Goal: Find contact information: Find contact information

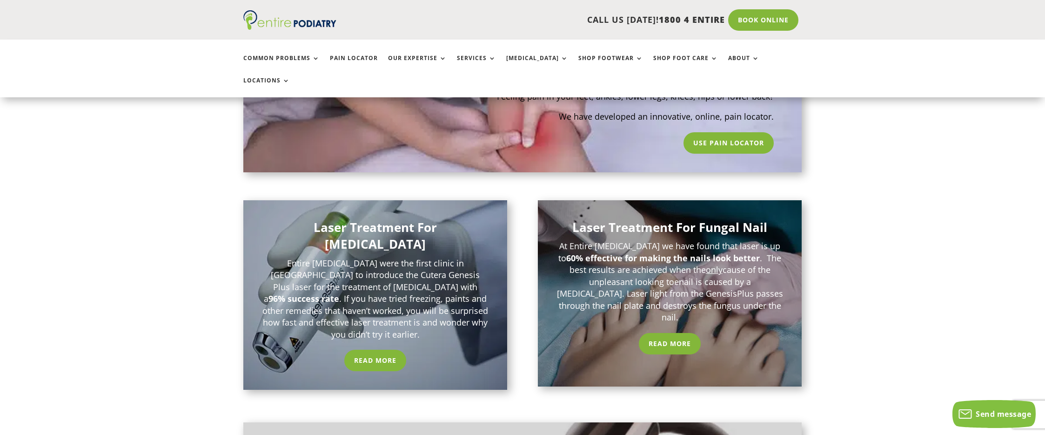
scroll to position [715, 0]
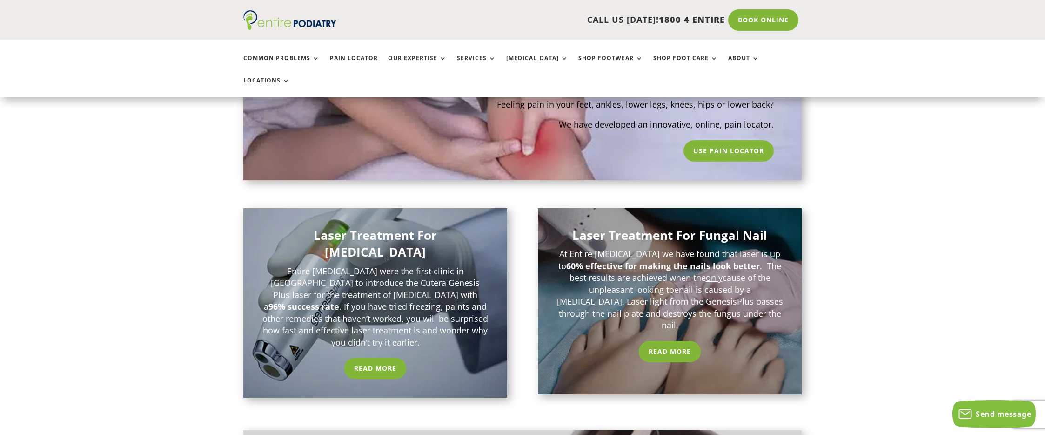
drag, startPoint x: 964, startPoint y: 222, endPoint x: 803, endPoint y: 169, distance: 169.6
click at [958, 218] on div "Entire [MEDICAL_DATA] – [MEDICAL_DATA] For Everyone Entire [MEDICAL_DATA] is a …" at bounding box center [522, 356] width 1045 height 1343
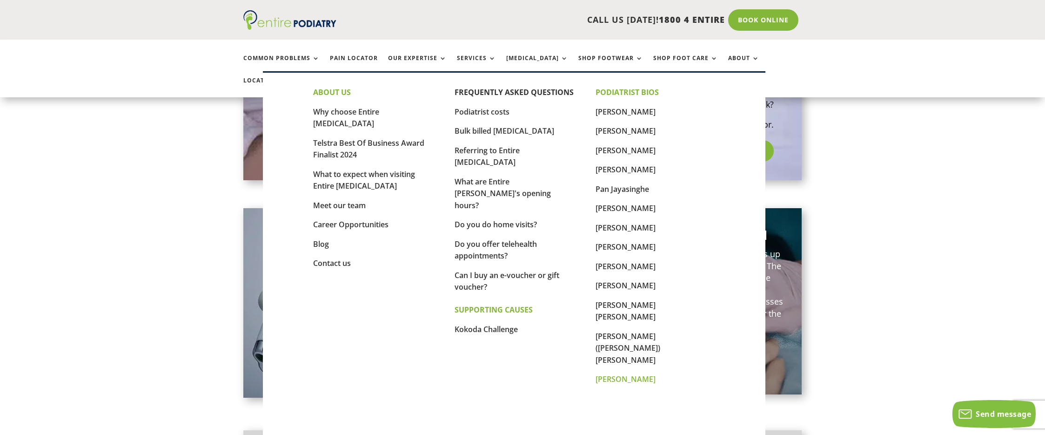
click at [616, 374] on link "[PERSON_NAME]" at bounding box center [626, 379] width 60 height 10
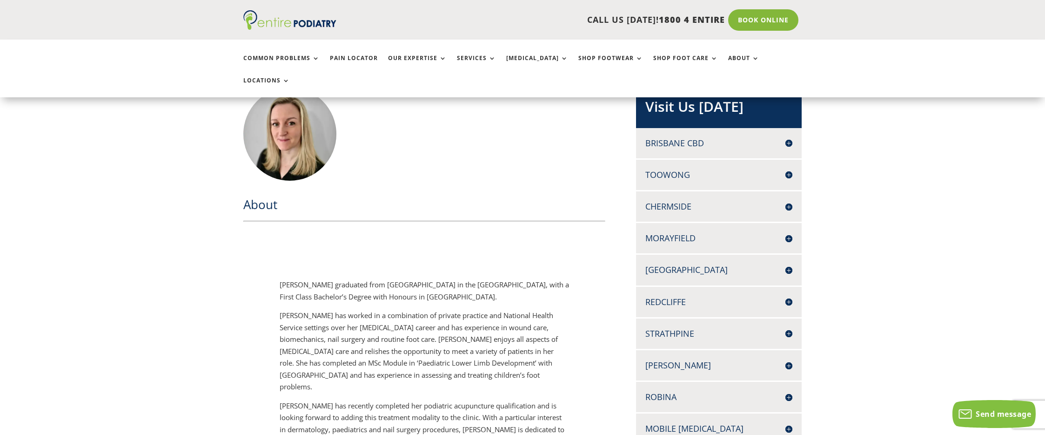
scroll to position [223, 0]
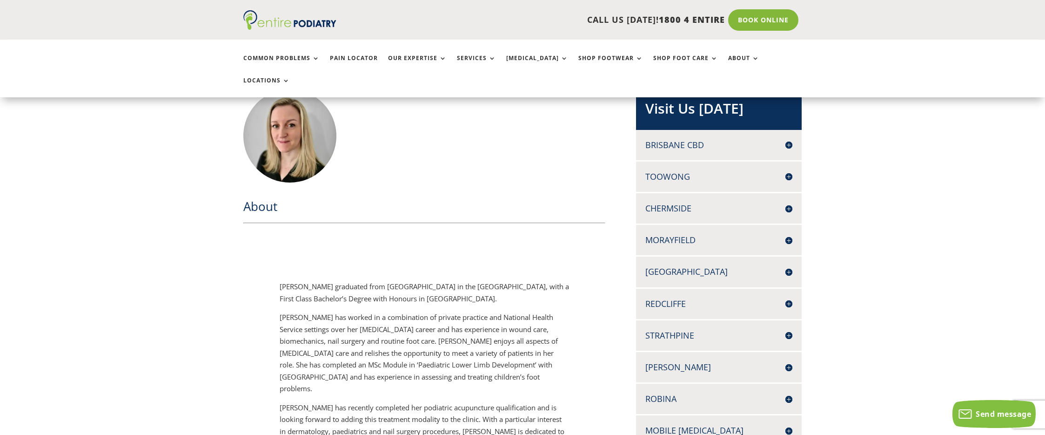
click at [1021, 122] on div "About [PERSON_NAME] graduated from [GEOGRAPHIC_DATA] in the [GEOGRAPHIC_DATA], …" at bounding box center [522, 408] width 1045 height 723
